Goal: Task Accomplishment & Management: Manage account settings

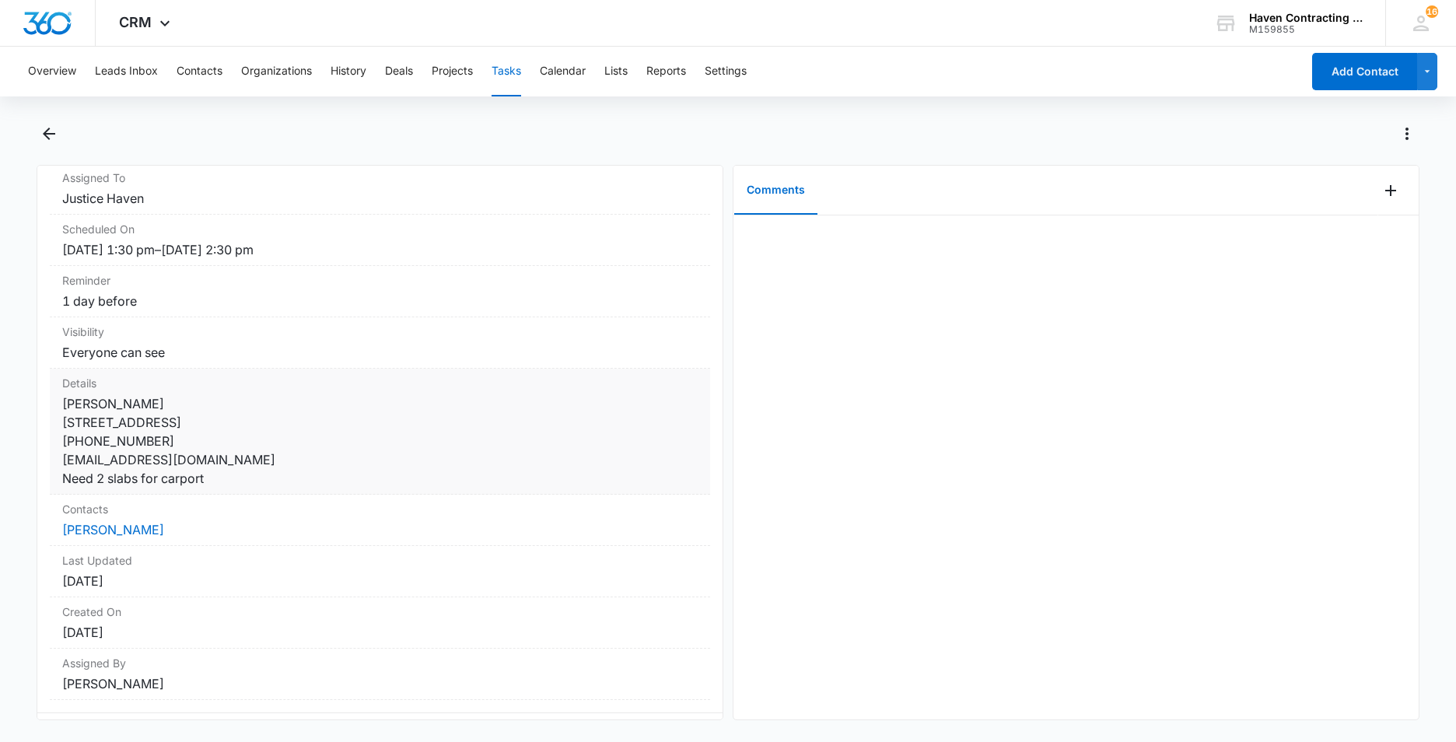
scroll to position [156, 0]
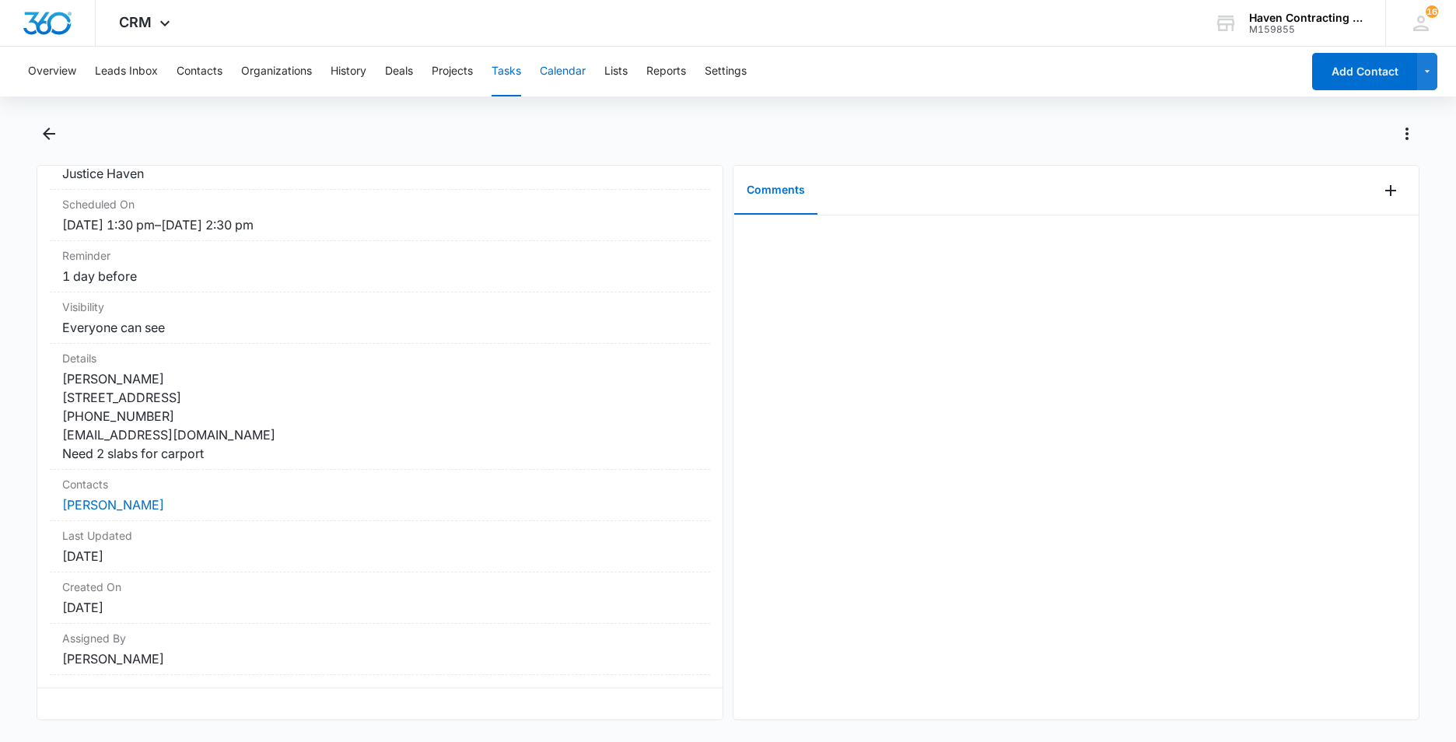
click at [559, 67] on button "Calendar" at bounding box center [563, 72] width 46 height 50
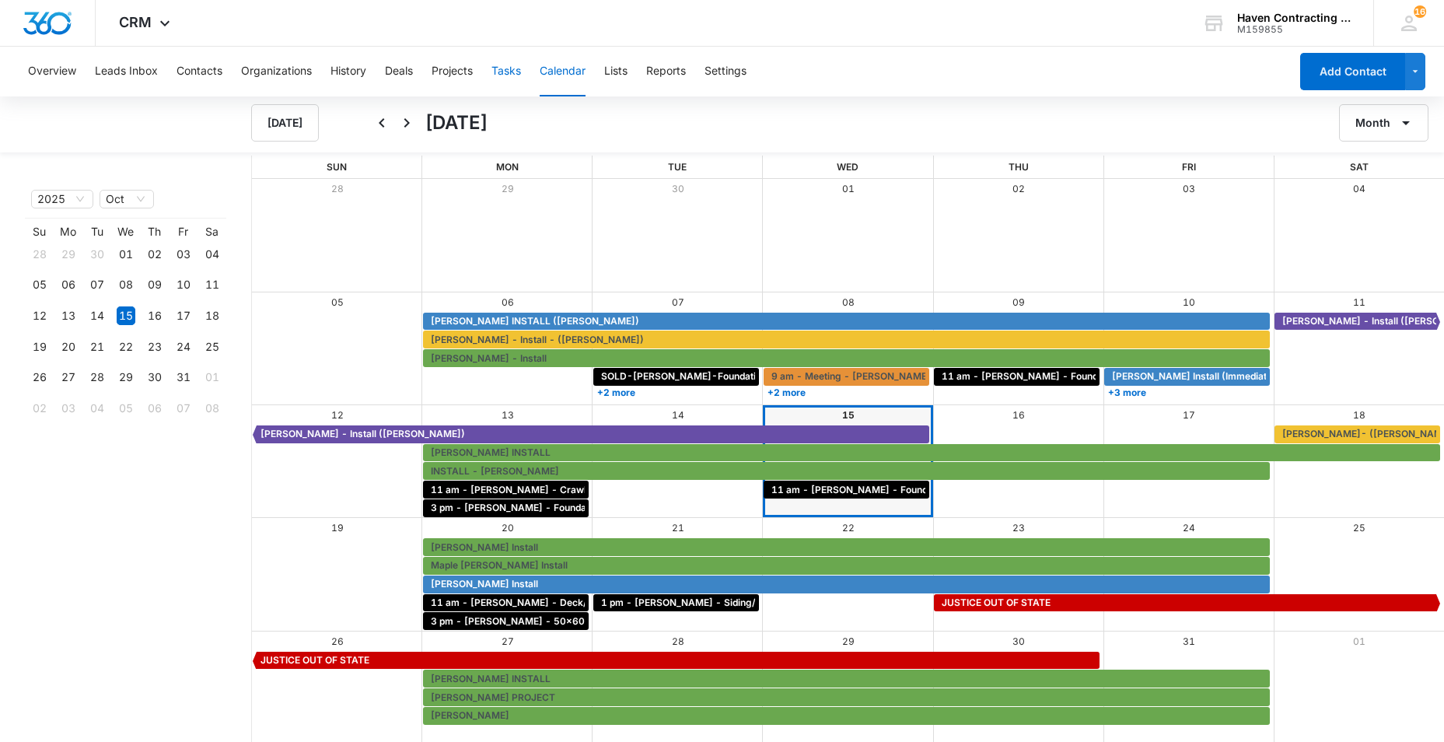
click at [512, 73] on button "Tasks" at bounding box center [506, 72] width 30 height 50
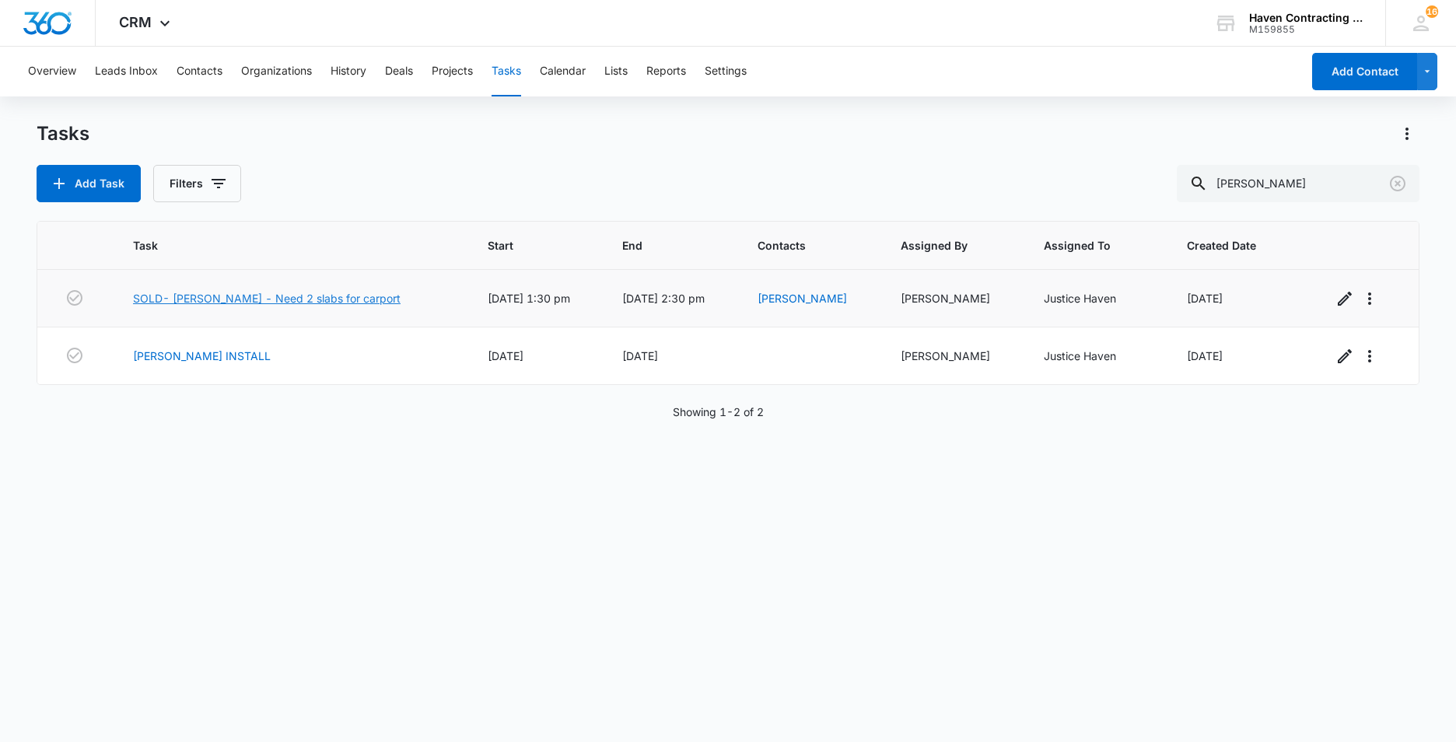
click at [207, 299] on link "SOLD- [PERSON_NAME] - Need 2 slabs for carport" at bounding box center [266, 298] width 267 height 16
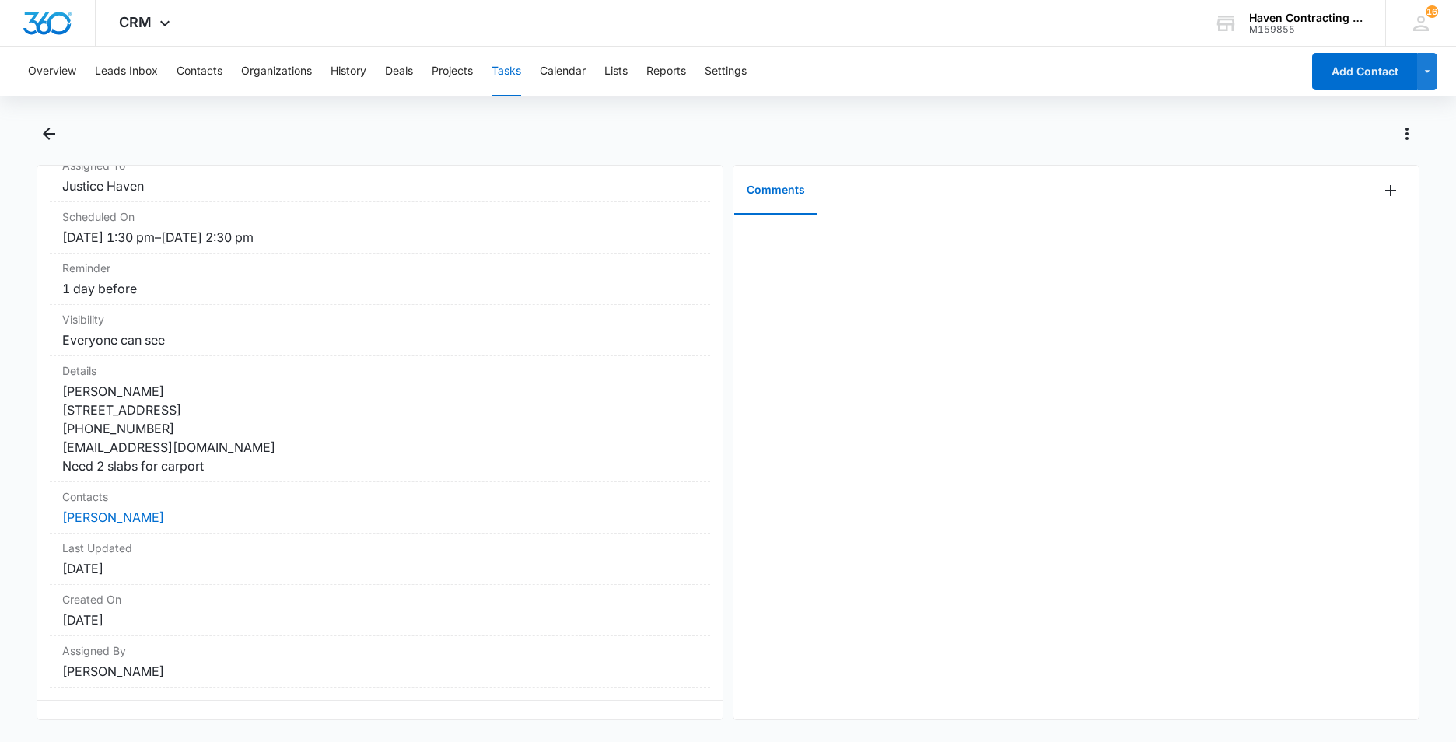
scroll to position [156, 0]
